Goal: Find specific page/section: Locate a particular part of the current website

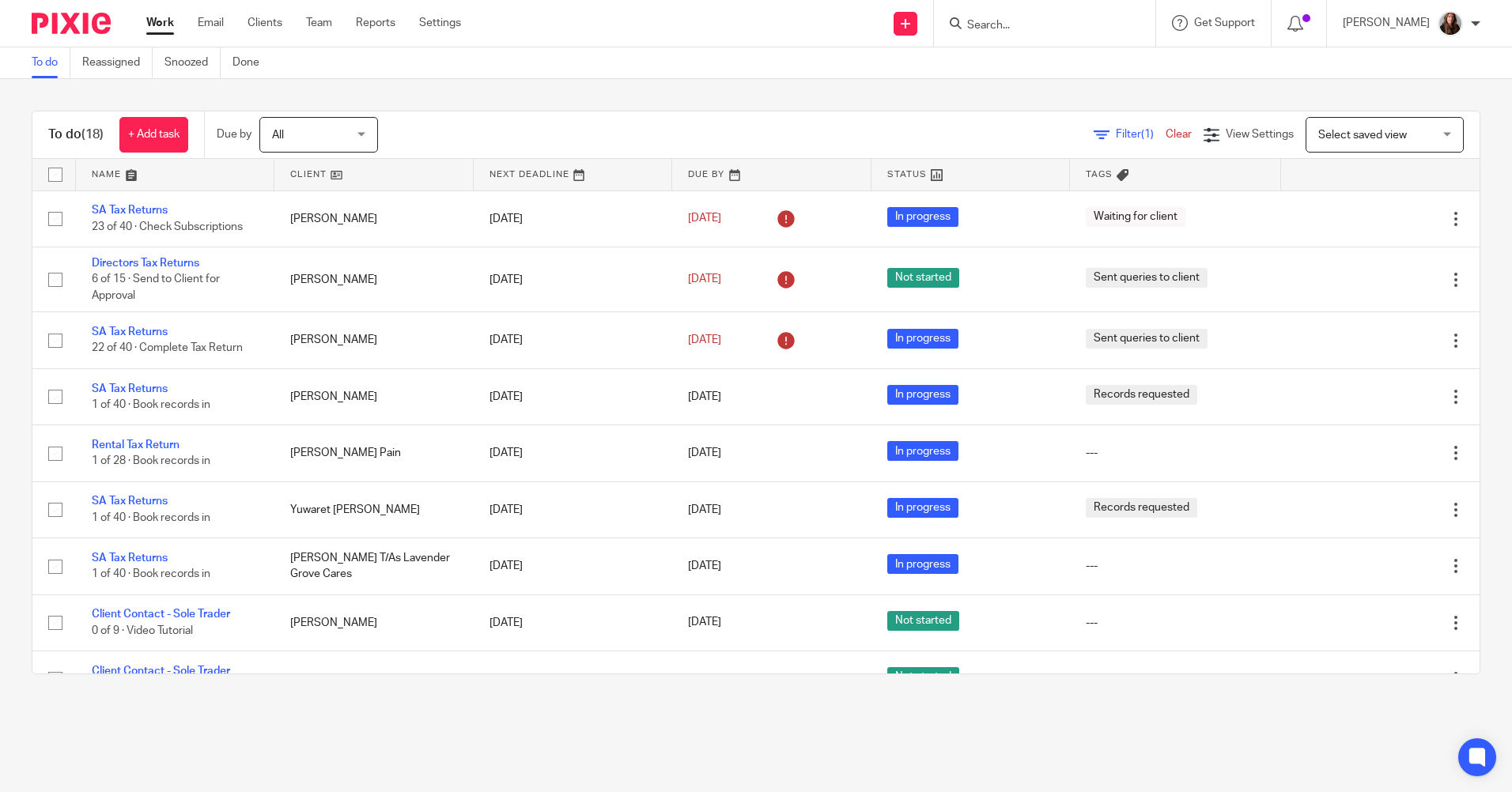
click at [1017, 22] on input "Search" at bounding box center [1036, 26] width 142 height 14
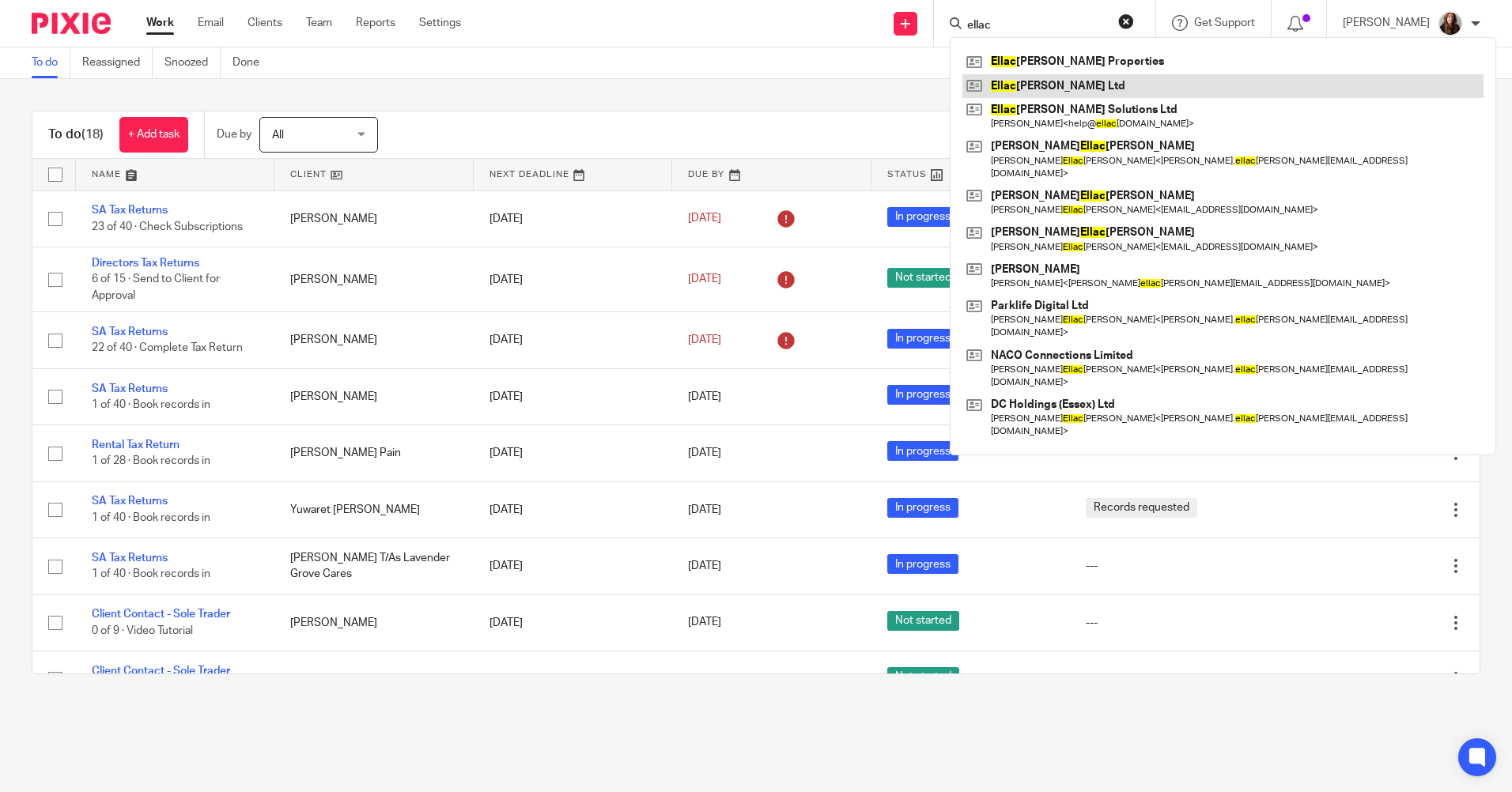
type input "ellac"
click at [1086, 84] on link at bounding box center [1223, 87] width 521 height 24
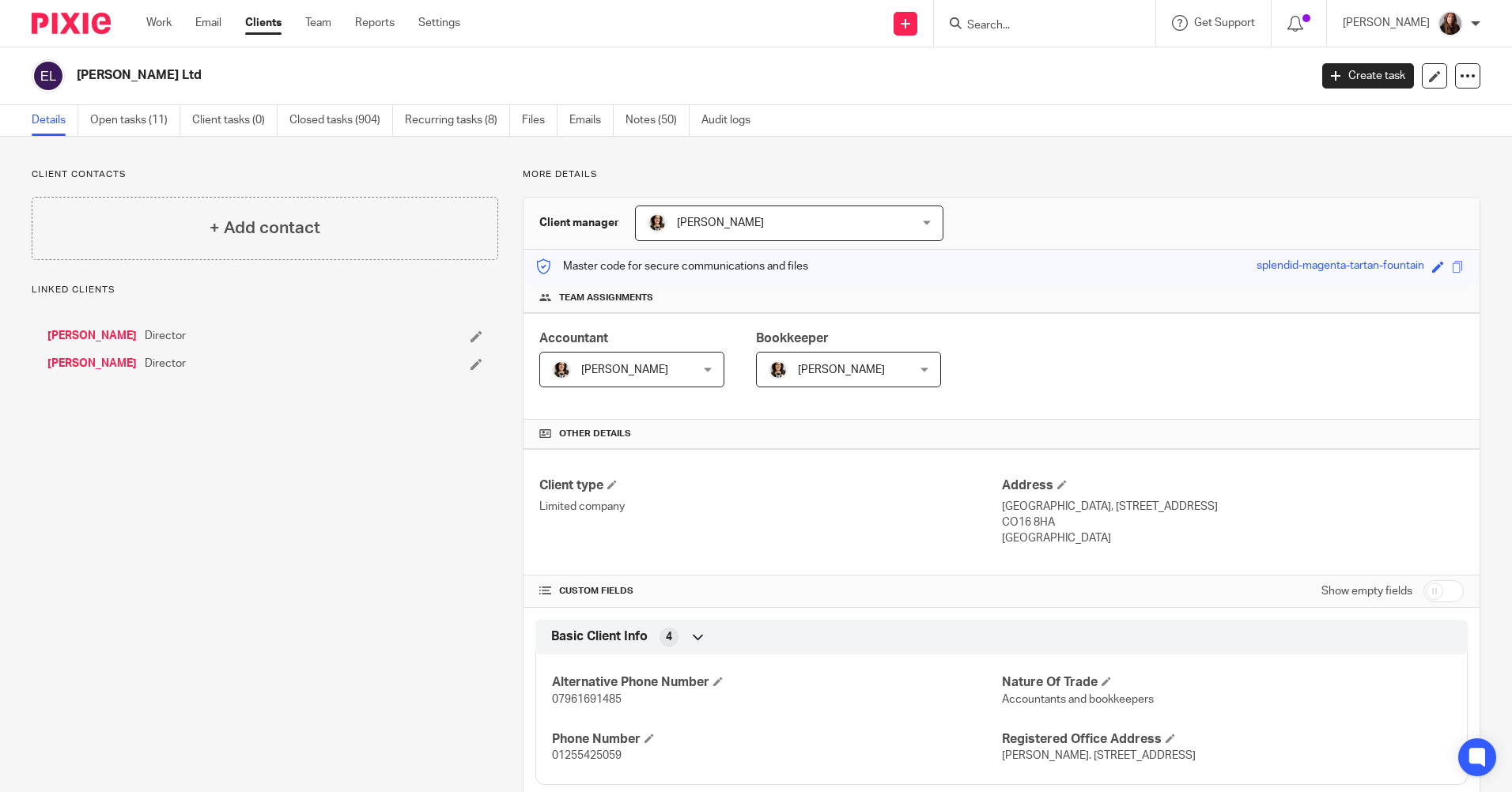
click at [669, 122] on link "Notes (50)" at bounding box center [657, 120] width 64 height 31
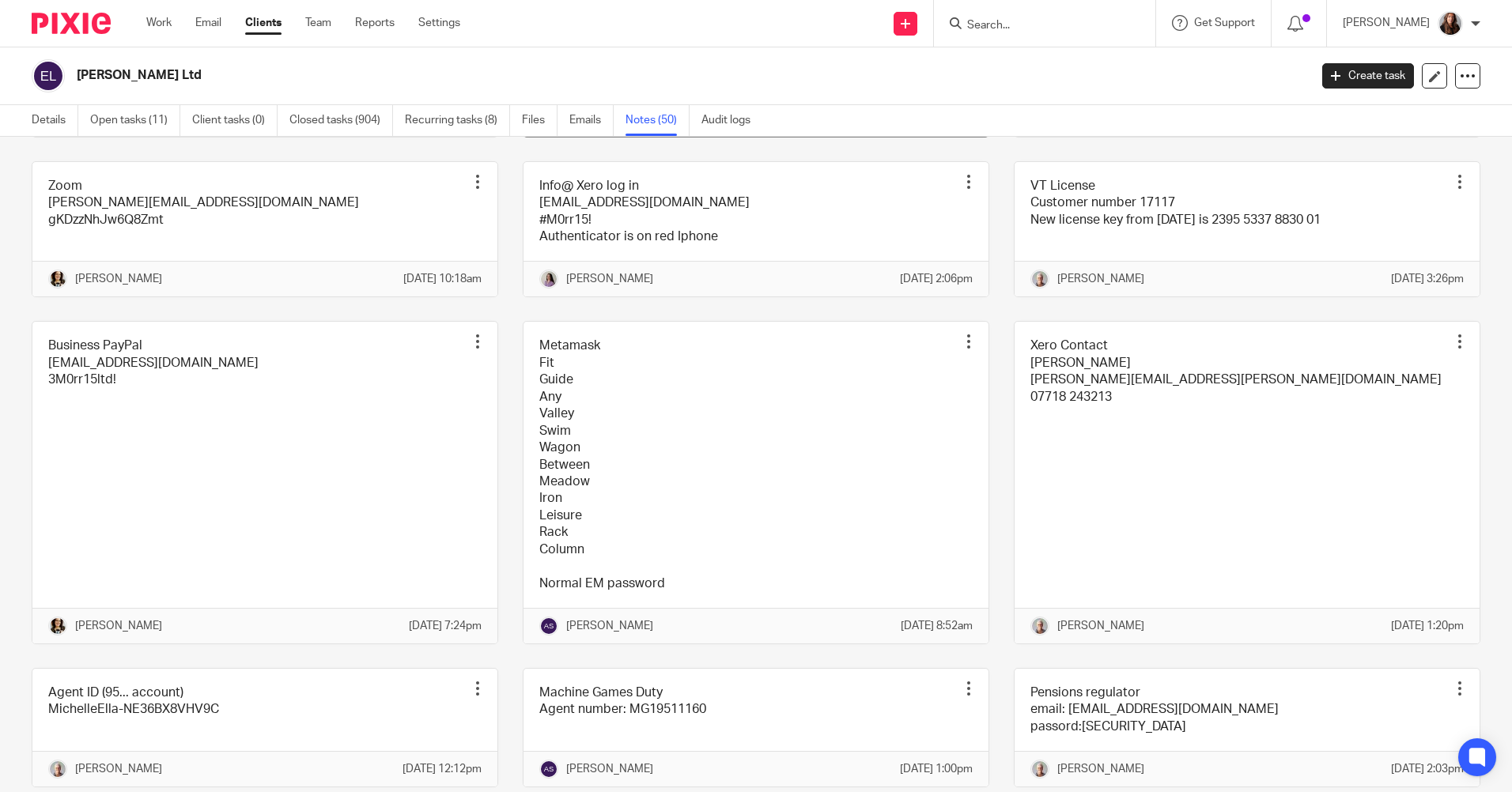
scroll to position [2688, 0]
click at [735, 133] on link at bounding box center [756, 74] width 465 height 118
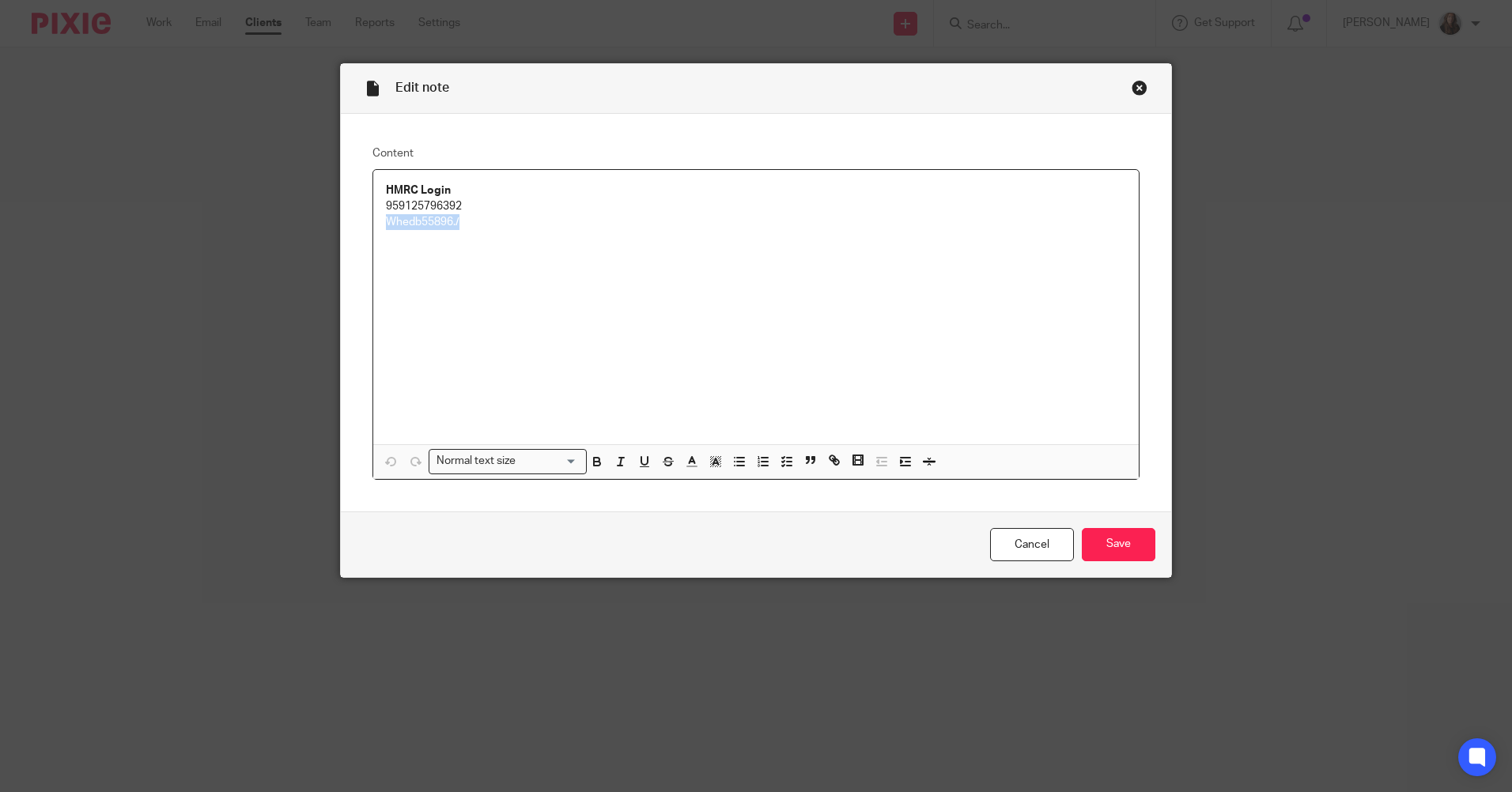
drag, startPoint x: 0, startPoint y: 0, endPoint x: 358, endPoint y: 231, distance: 426.1
click at [358, 231] on div "Content HMRC Login 959125796392 Whedb55896./ Normal text size Loading... Remove…" at bounding box center [756, 312] width 830 height 398
copy p "Whedb55896./"
